Goal: Information Seeking & Learning: Learn about a topic

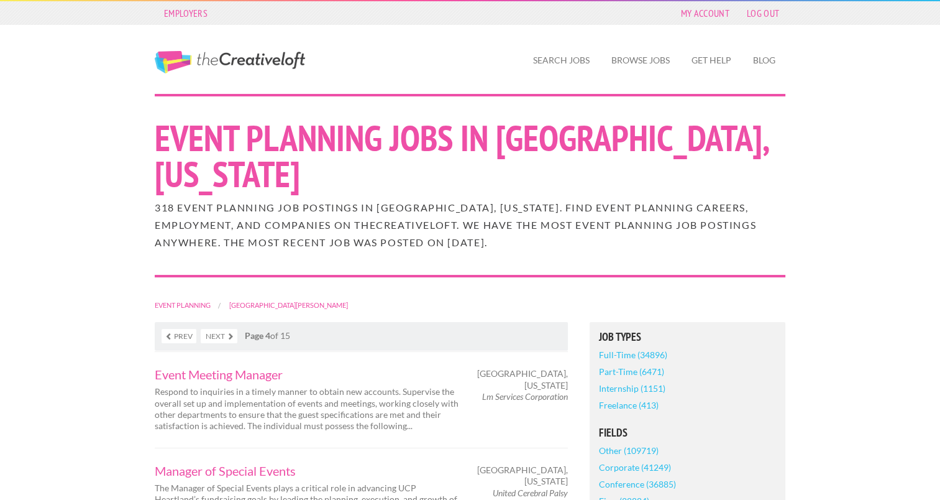
click at [231, 329] on link "Next" at bounding box center [219, 336] width 37 height 14
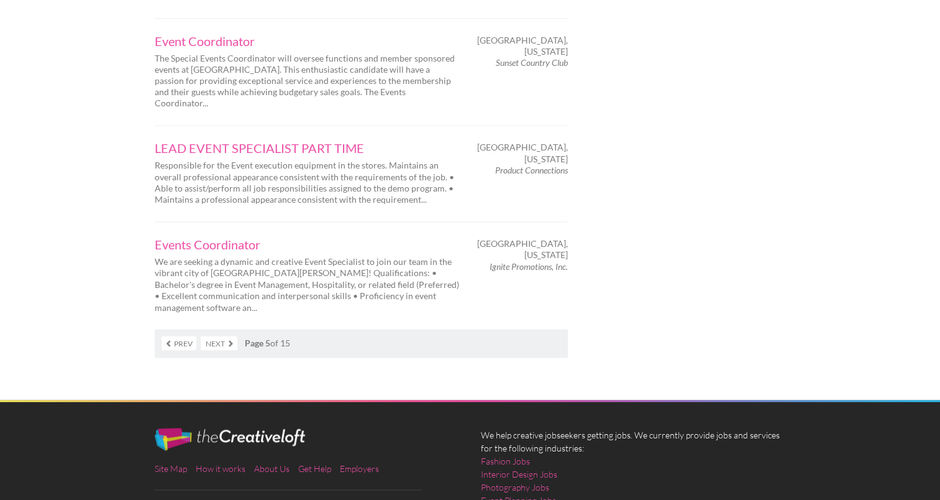
scroll to position [2069, 0]
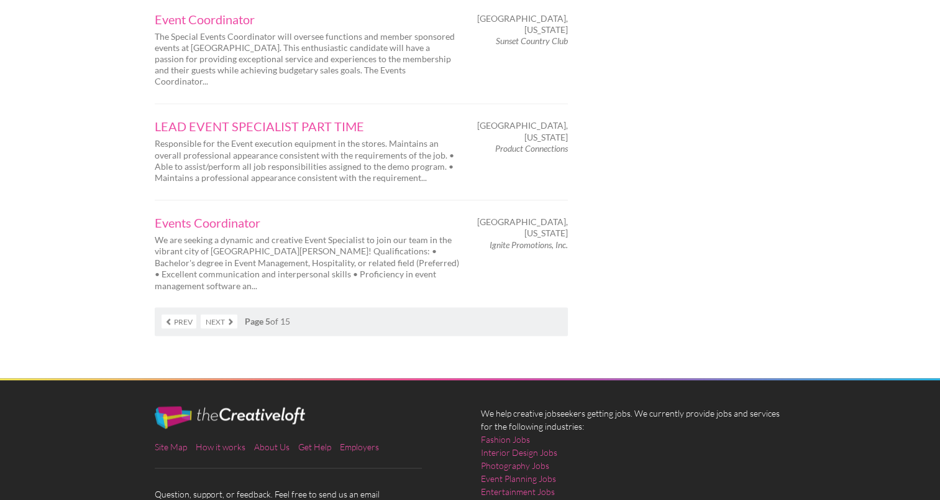
click at [227, 314] on link "Next" at bounding box center [219, 321] width 37 height 14
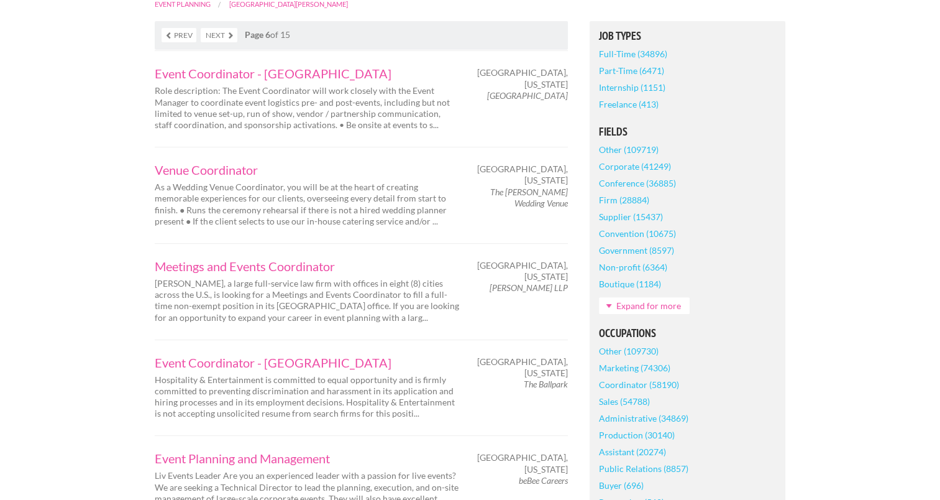
scroll to position [301, 0]
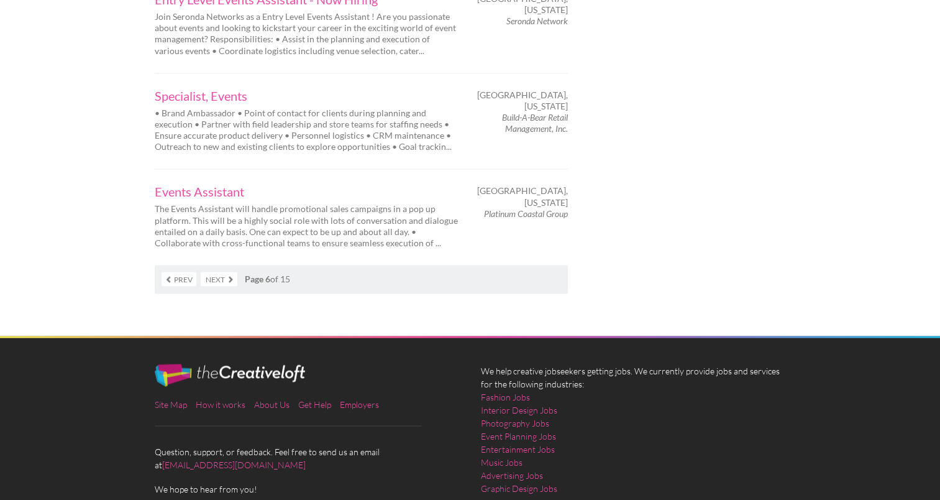
scroll to position [2083, 0]
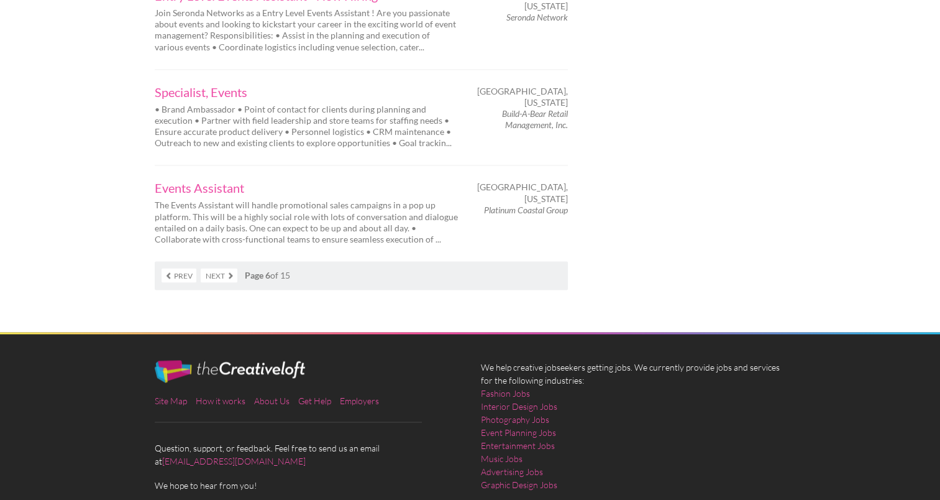
click at [222, 268] on link "Next" at bounding box center [219, 275] width 37 height 14
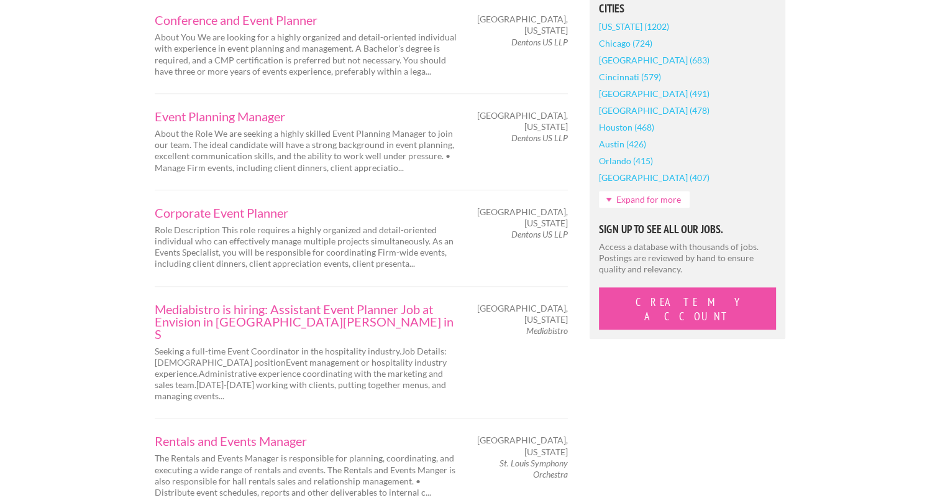
scroll to position [1069, 0]
